Goal: Find contact information: Find contact information

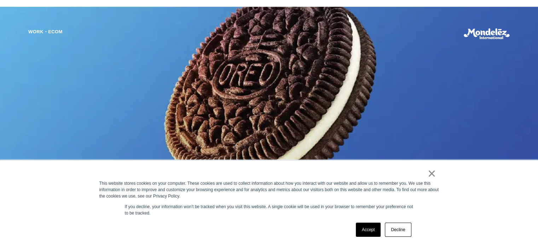
scroll to position [485, 0]
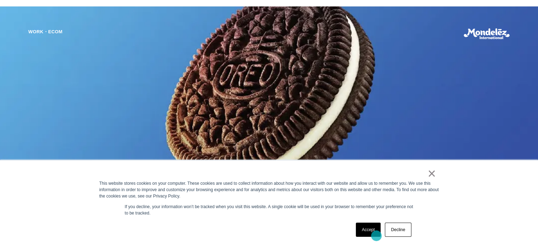
click at [376, 236] on link "Accept" at bounding box center [368, 230] width 25 height 14
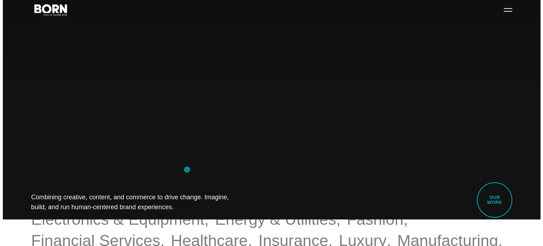
scroll to position [0, 0]
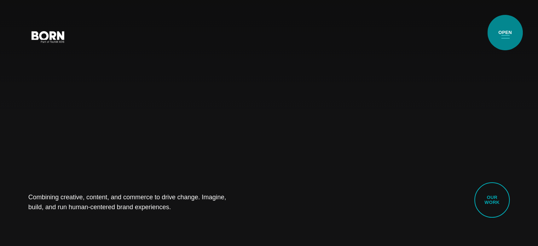
click at [505, 33] on button "Primary Menu" at bounding box center [505, 36] width 17 height 15
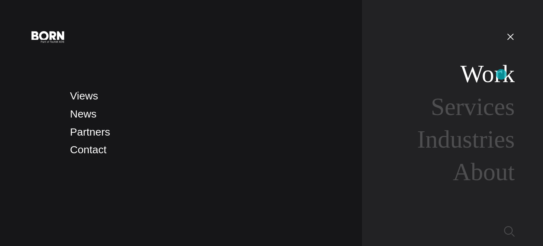
click at [502, 74] on link "Work" at bounding box center [488, 73] width 54 height 27
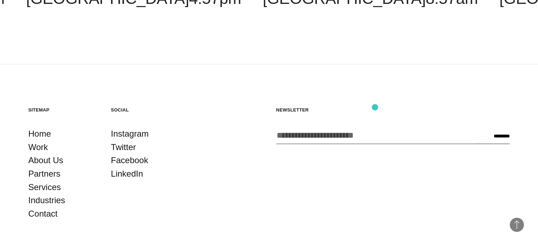
scroll to position [2251, 0]
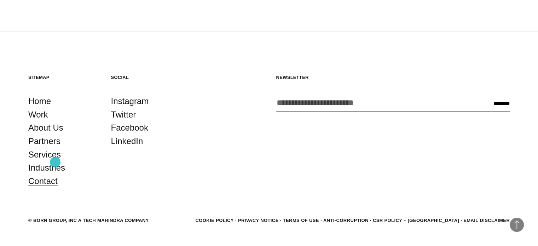
click at [55, 174] on link "Contact" at bounding box center [42, 180] width 29 height 13
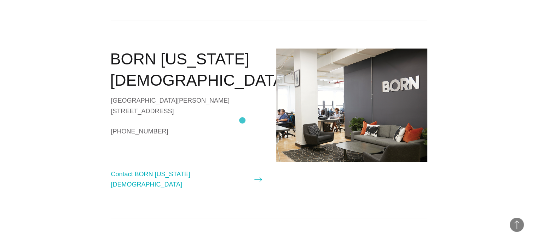
scroll to position [569, 0]
